Goal: Task Accomplishment & Management: Use online tool/utility

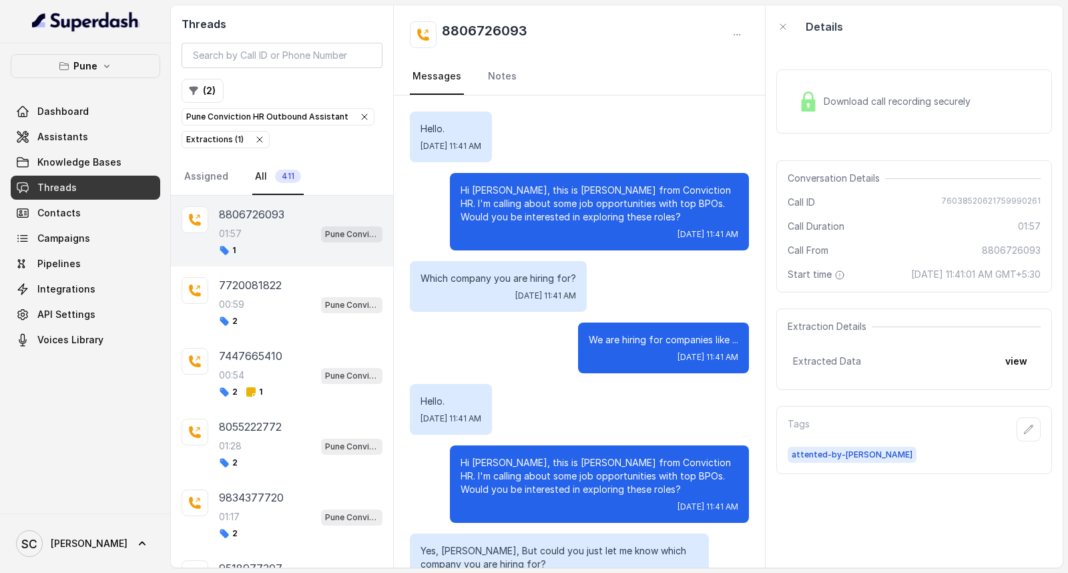
scroll to position [1256, 0]
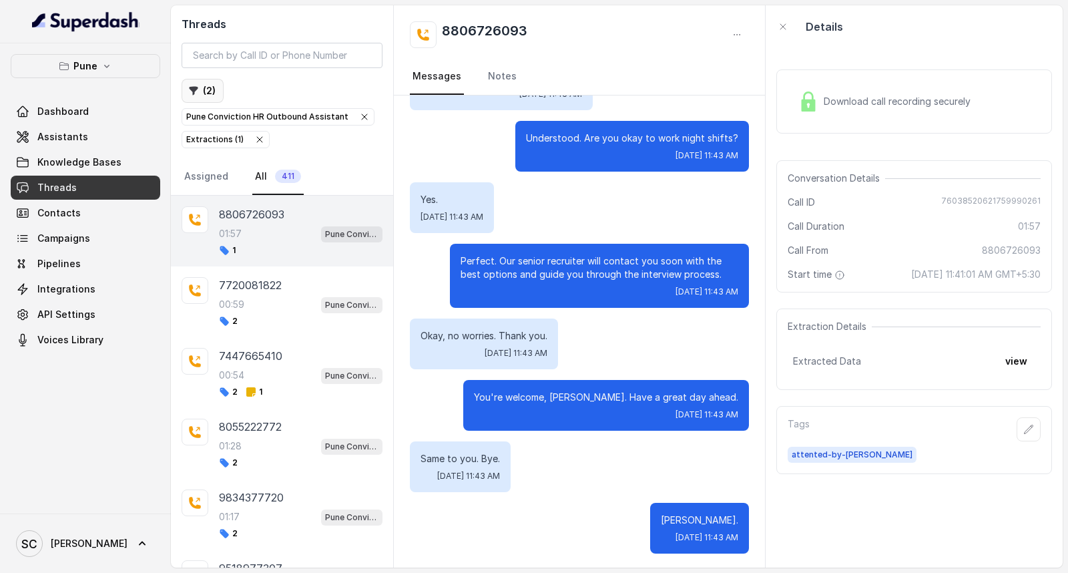
click at [199, 90] on button "( 2 )" at bounding box center [203, 91] width 42 height 24
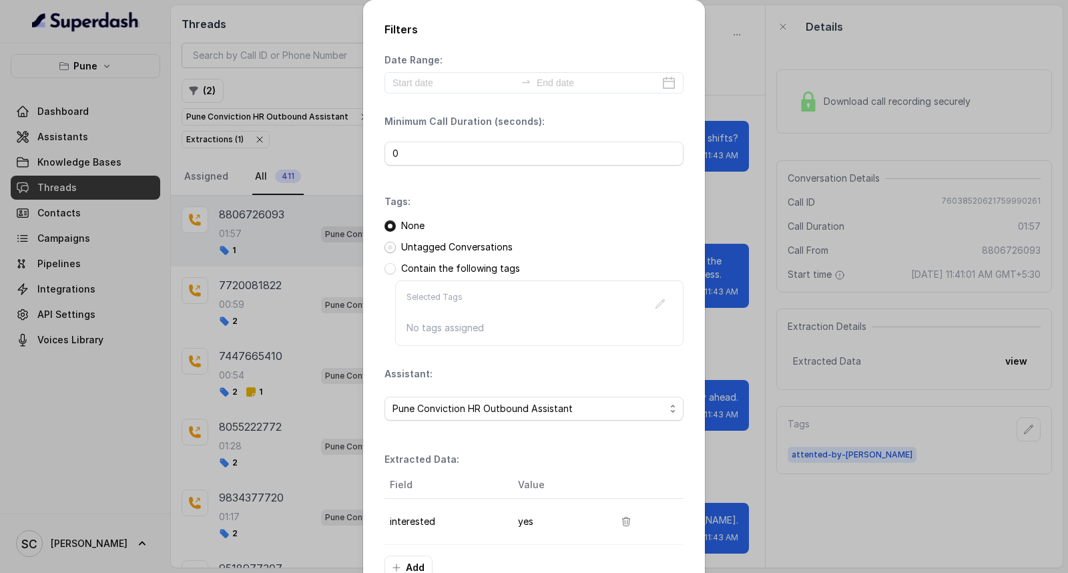
click at [386, 249] on span at bounding box center [390, 247] width 11 height 11
click at [433, 403] on span "Pune Conviction HR Outbound Assistant" at bounding box center [529, 409] width 272 height 16
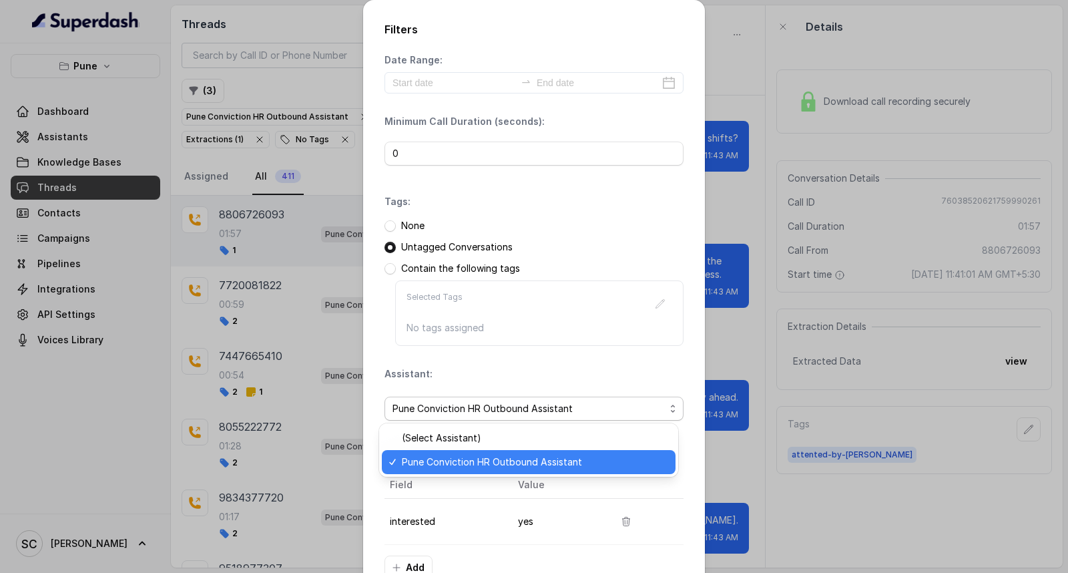
click at [425, 457] on span "Pune Conviction HR Outbound Assistant" at bounding box center [535, 462] width 266 height 16
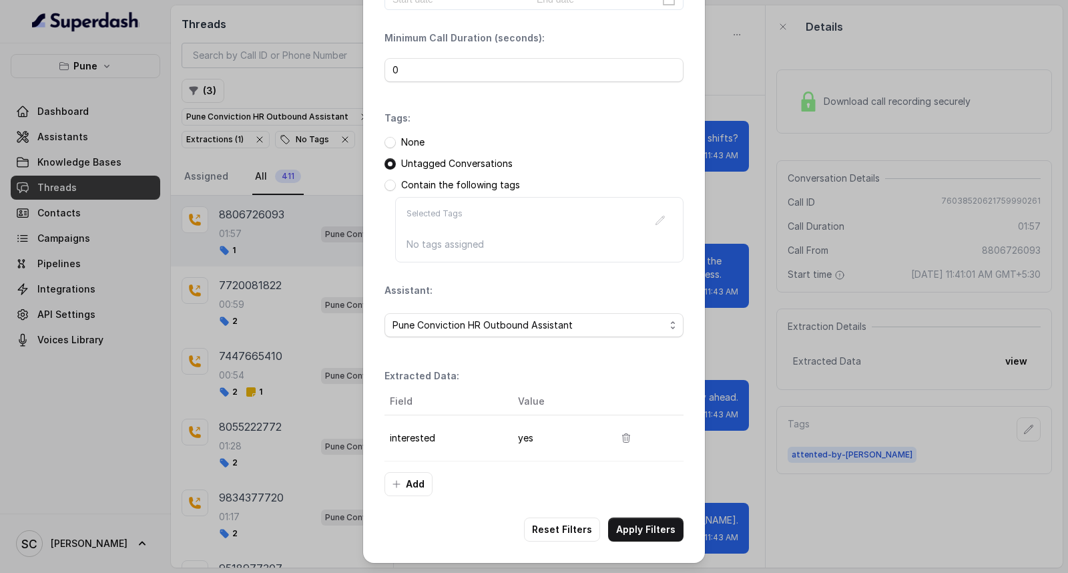
scroll to position [84, 0]
click at [612, 528] on button "Apply Filters" at bounding box center [645, 529] width 75 height 24
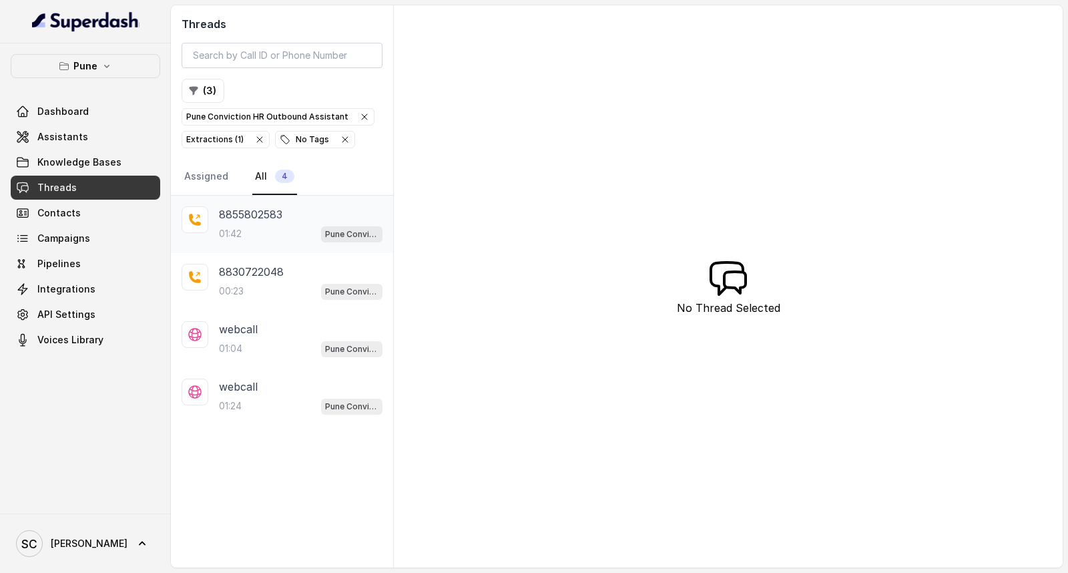
click at [255, 237] on div "01:42 Pune Conviction HR Outbound Assistant" at bounding box center [301, 233] width 164 height 17
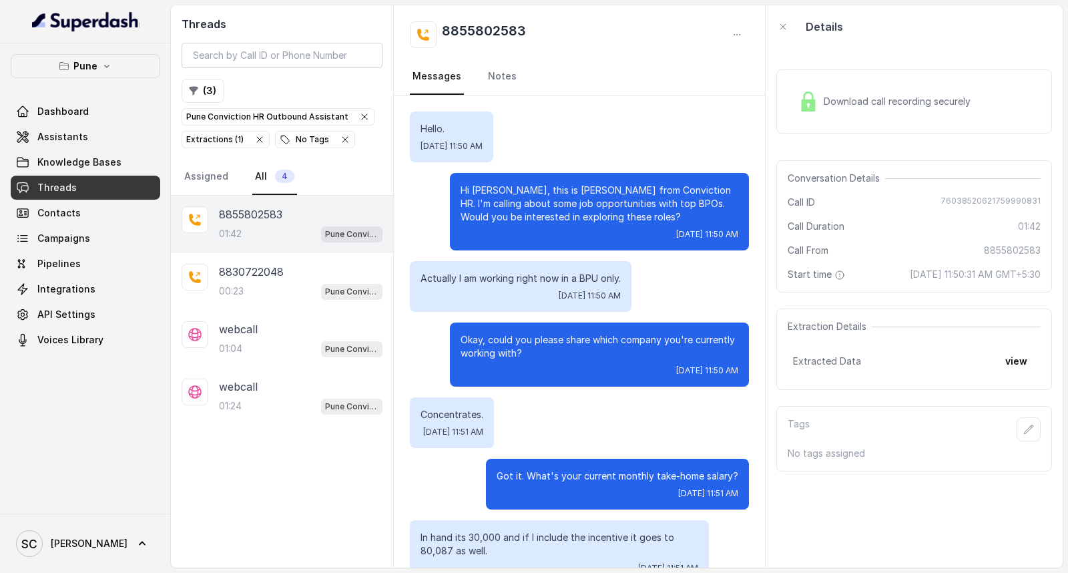
scroll to position [923, 0]
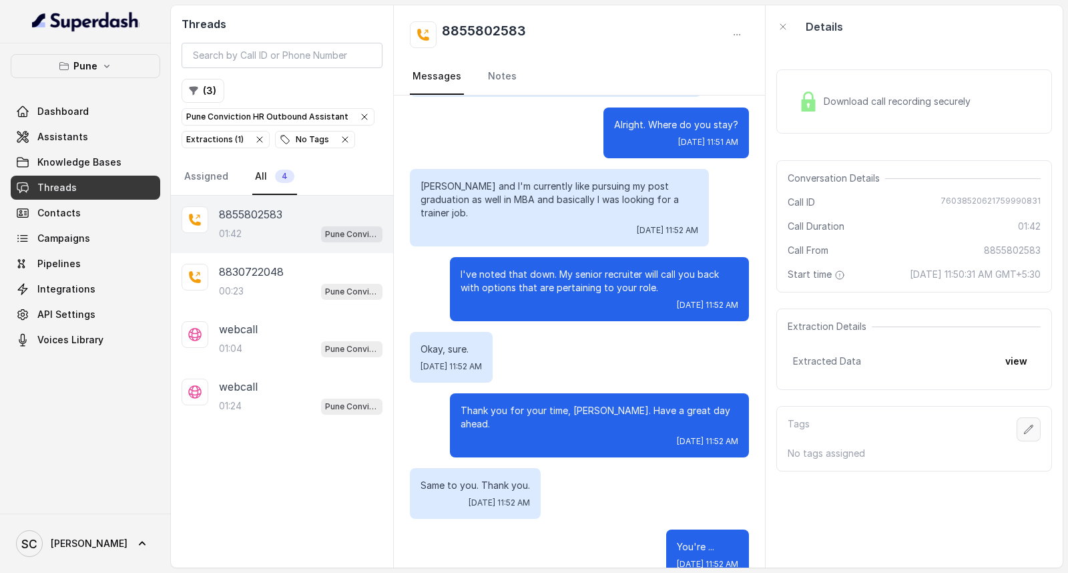
click at [1023, 429] on icon "button" at bounding box center [1028, 429] width 11 height 11
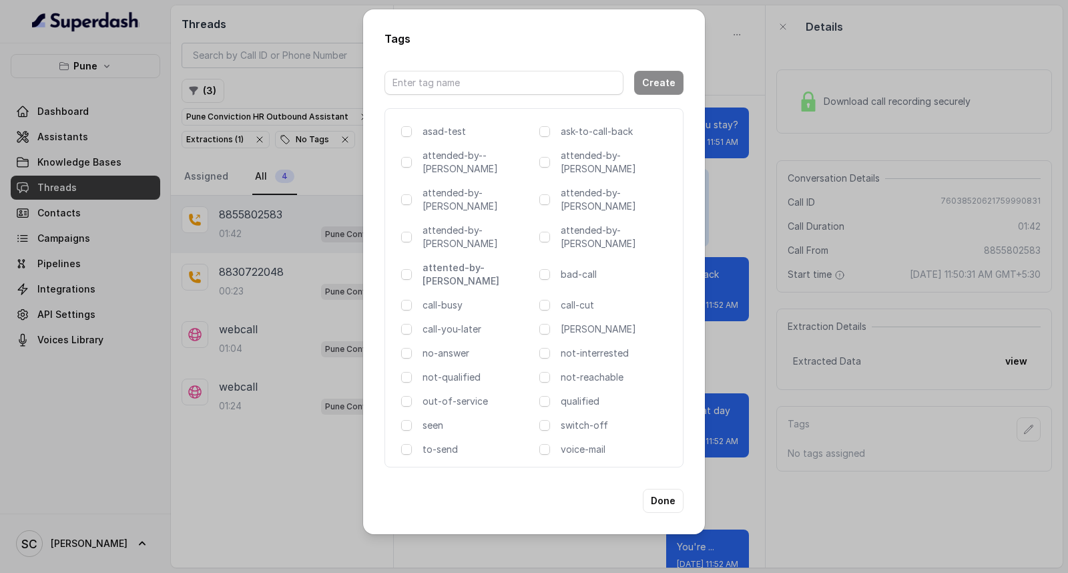
click at [464, 261] on p "attented-by-[PERSON_NAME]" at bounding box center [478, 274] width 111 height 27
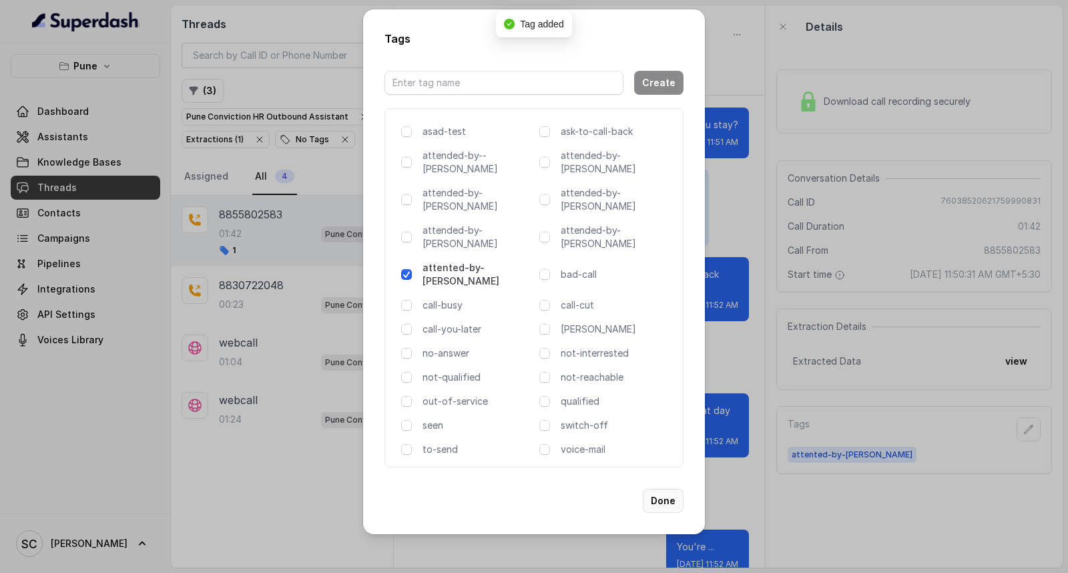
click at [670, 489] on button "Done" at bounding box center [663, 501] width 41 height 24
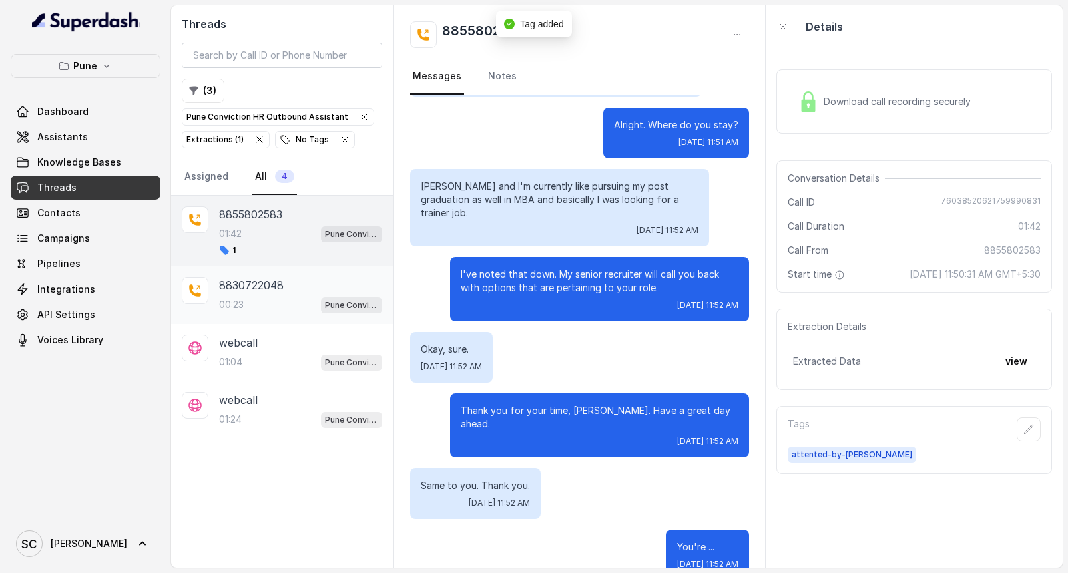
click at [251, 307] on div "00:23 Pune Conviction HR Outbound Assistant" at bounding box center [301, 304] width 164 height 17
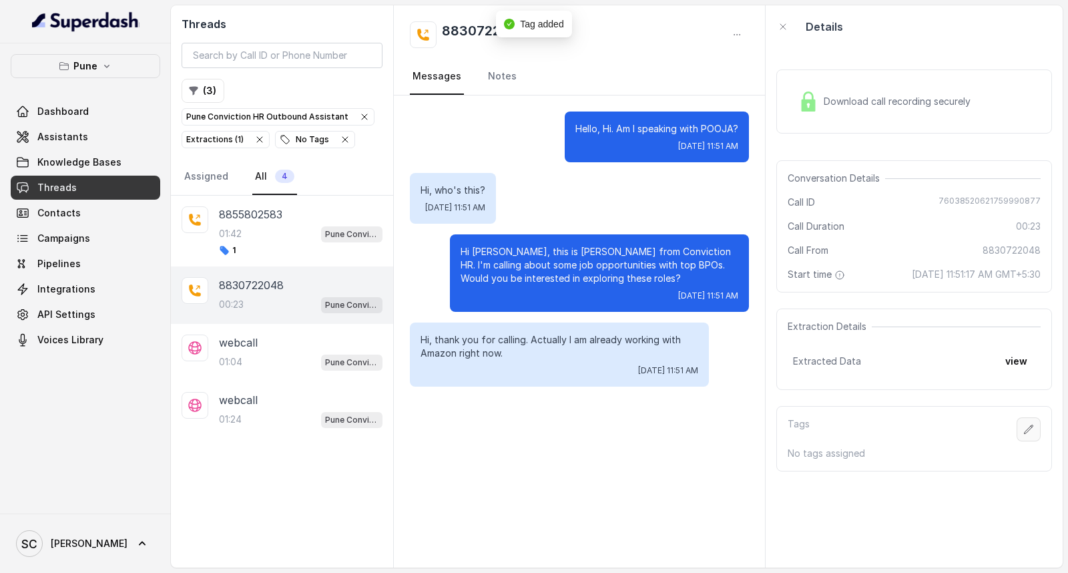
click at [1023, 430] on button "button" at bounding box center [1029, 429] width 24 height 24
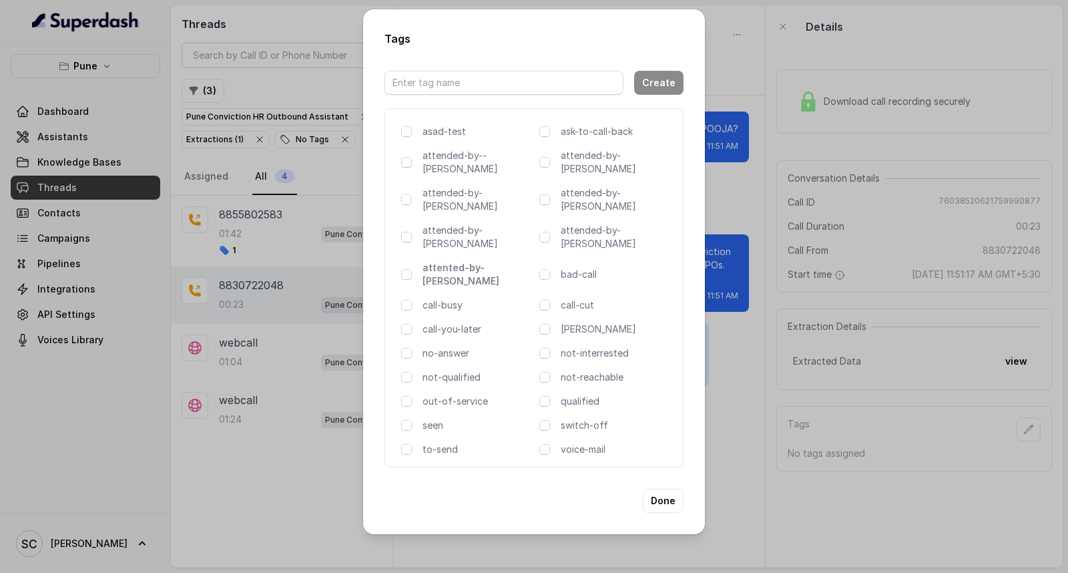
click at [465, 261] on p "attented-by-[PERSON_NAME]" at bounding box center [478, 274] width 111 height 27
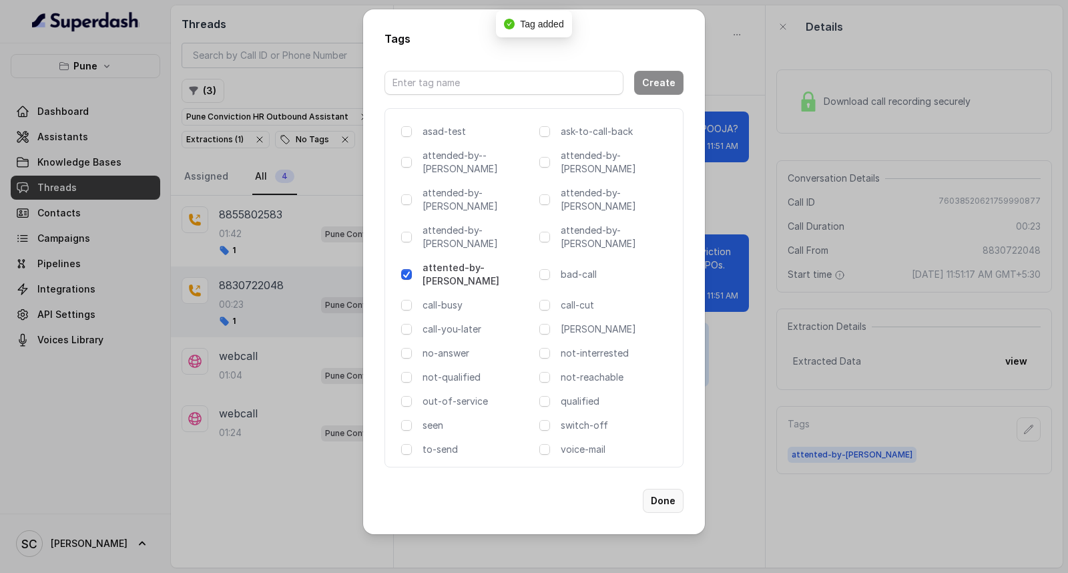
click at [660, 489] on button "Done" at bounding box center [663, 501] width 41 height 24
